Goal: Task Accomplishment & Management: Use online tool/utility

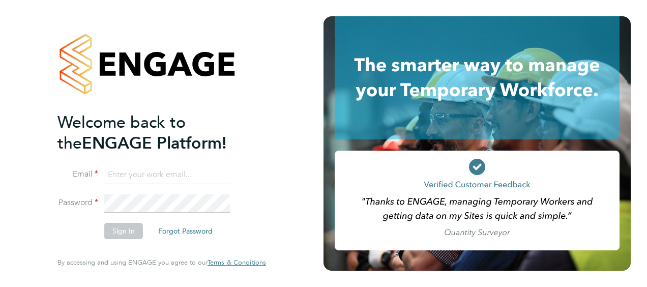
type input "craig.heskett@justice.gov.uk"
click at [118, 232] on button "Sign In" at bounding box center [123, 231] width 39 height 16
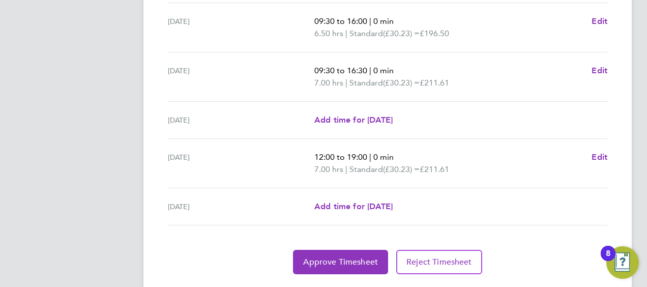
scroll to position [434, 0]
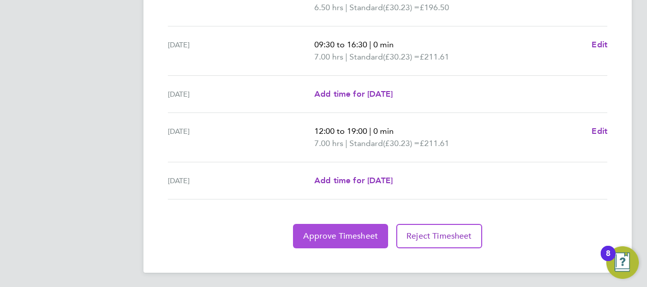
click at [340, 236] on span "Approve Timesheet" at bounding box center [340, 236] width 75 height 10
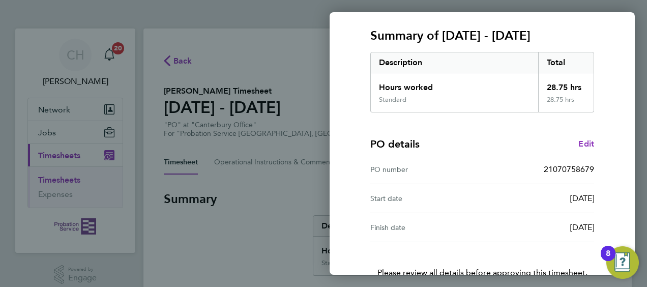
scroll to position [199, 0]
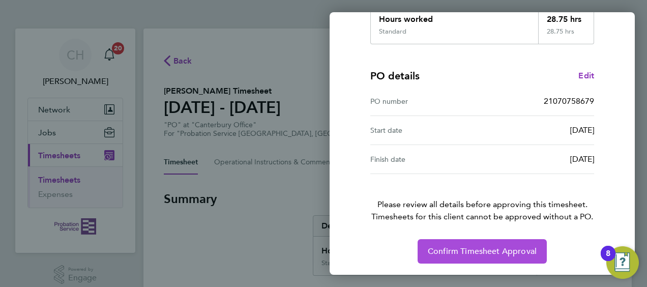
click at [486, 253] on span "Confirm Timesheet Approval" at bounding box center [482, 251] width 109 height 10
